Goal: Information Seeking & Learning: Learn about a topic

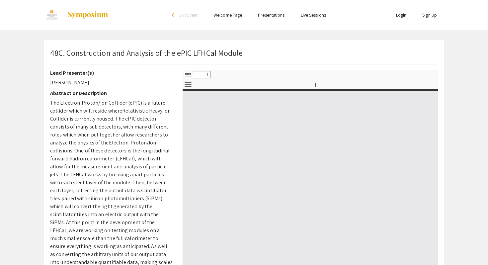
select select "custom"
type input "0"
select select "custom"
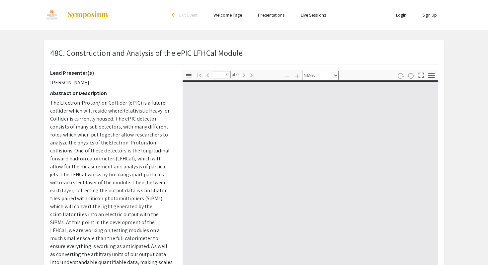
type input "1"
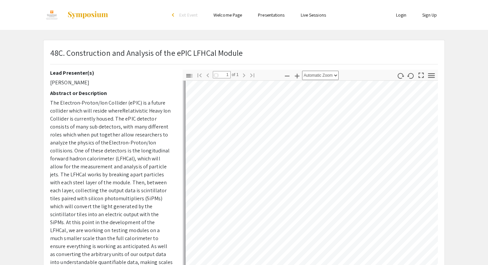
scroll to position [67, 0]
select select "auto"
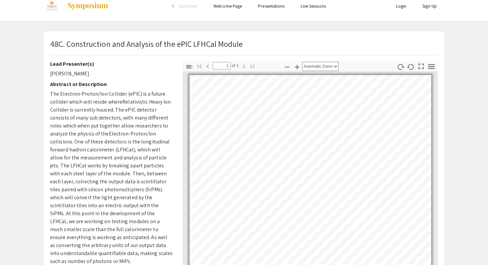
scroll to position [14, 0]
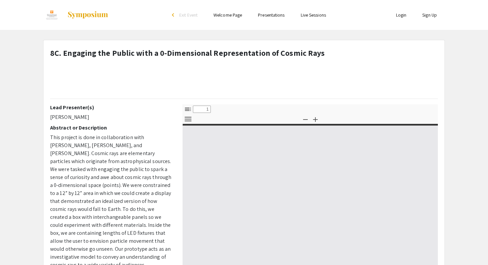
select select "custom"
type input "0"
select select "custom"
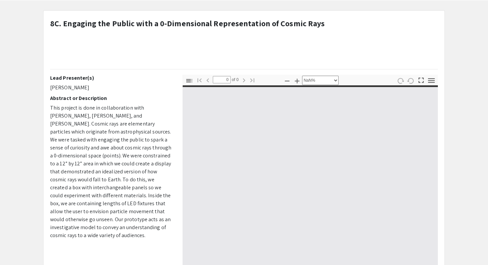
type input "1"
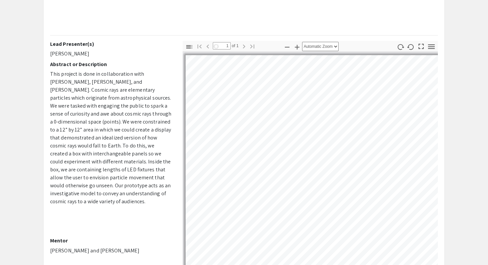
scroll to position [64, 0]
select select "auto"
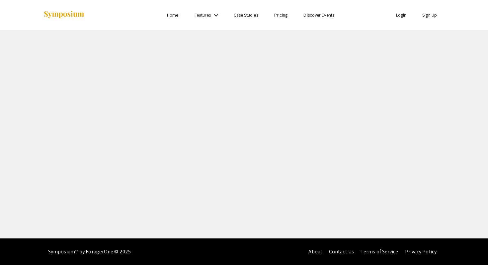
select select "custom"
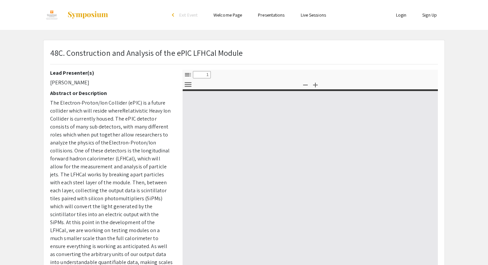
type input "0"
select select "custom"
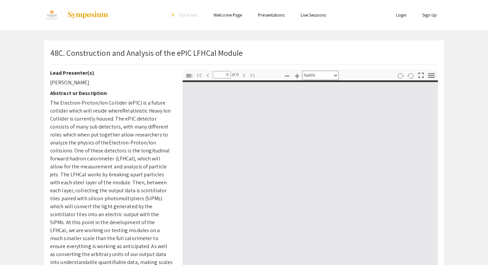
type input "1"
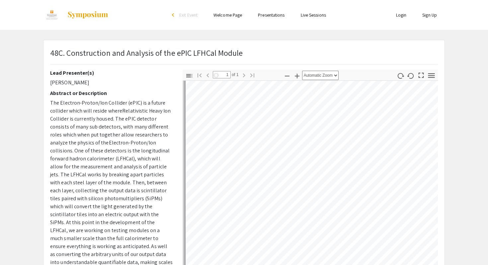
scroll to position [216, 0]
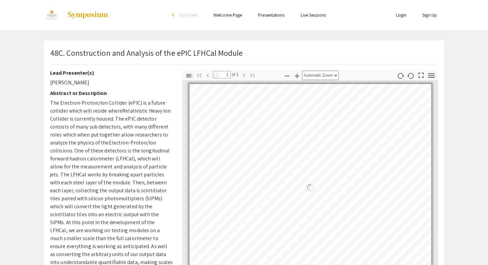
select select "auto"
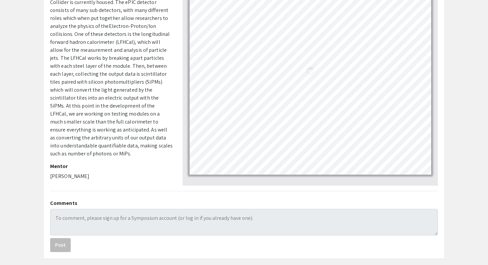
scroll to position [105, 0]
